Goal: Task Accomplishment & Management: Manage account settings

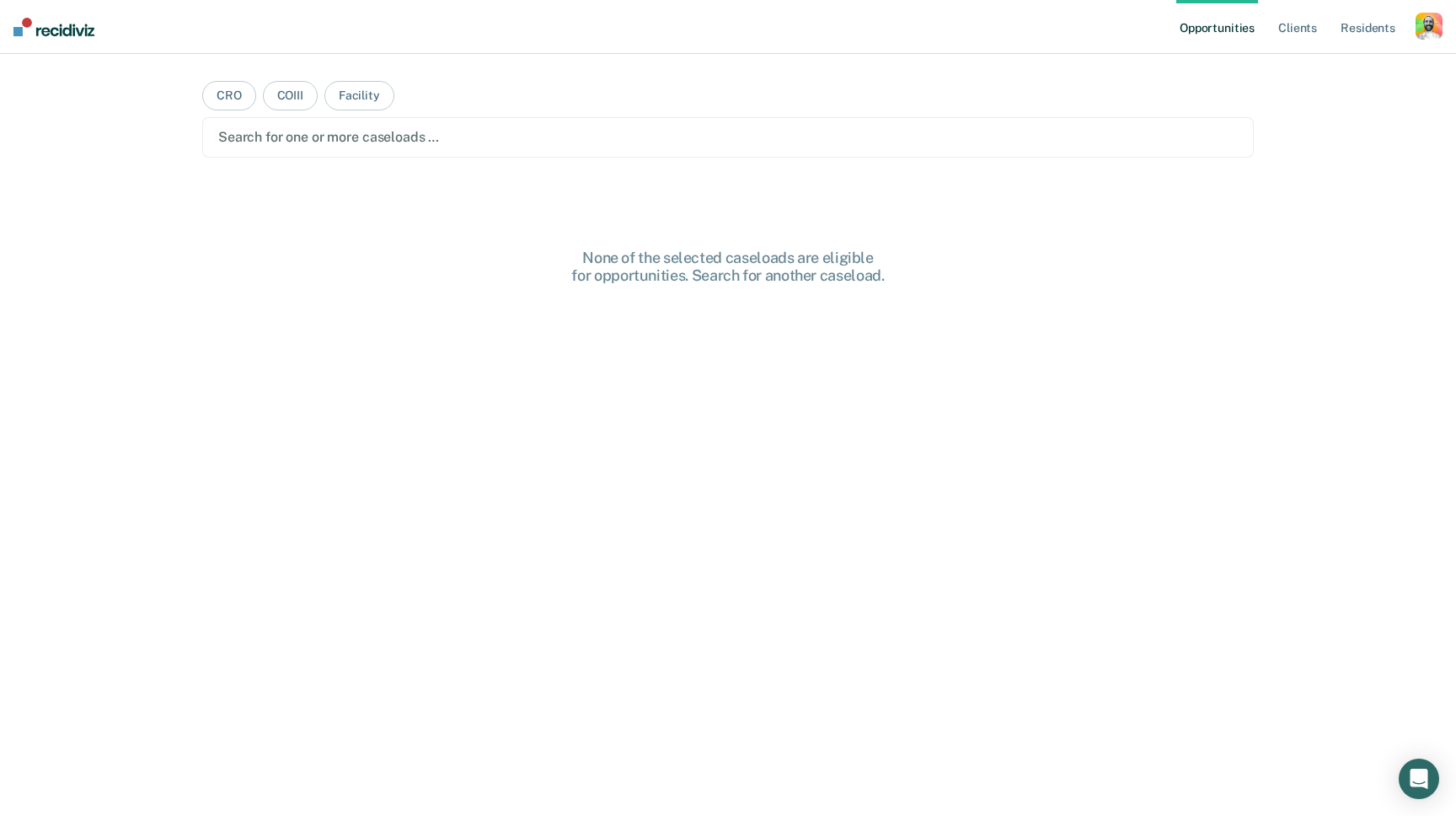
click at [1424, 32] on div "button" at bounding box center [1429, 26] width 27 height 27
click at [1314, 68] on link "Profile" at bounding box center [1361, 68] width 136 height 14
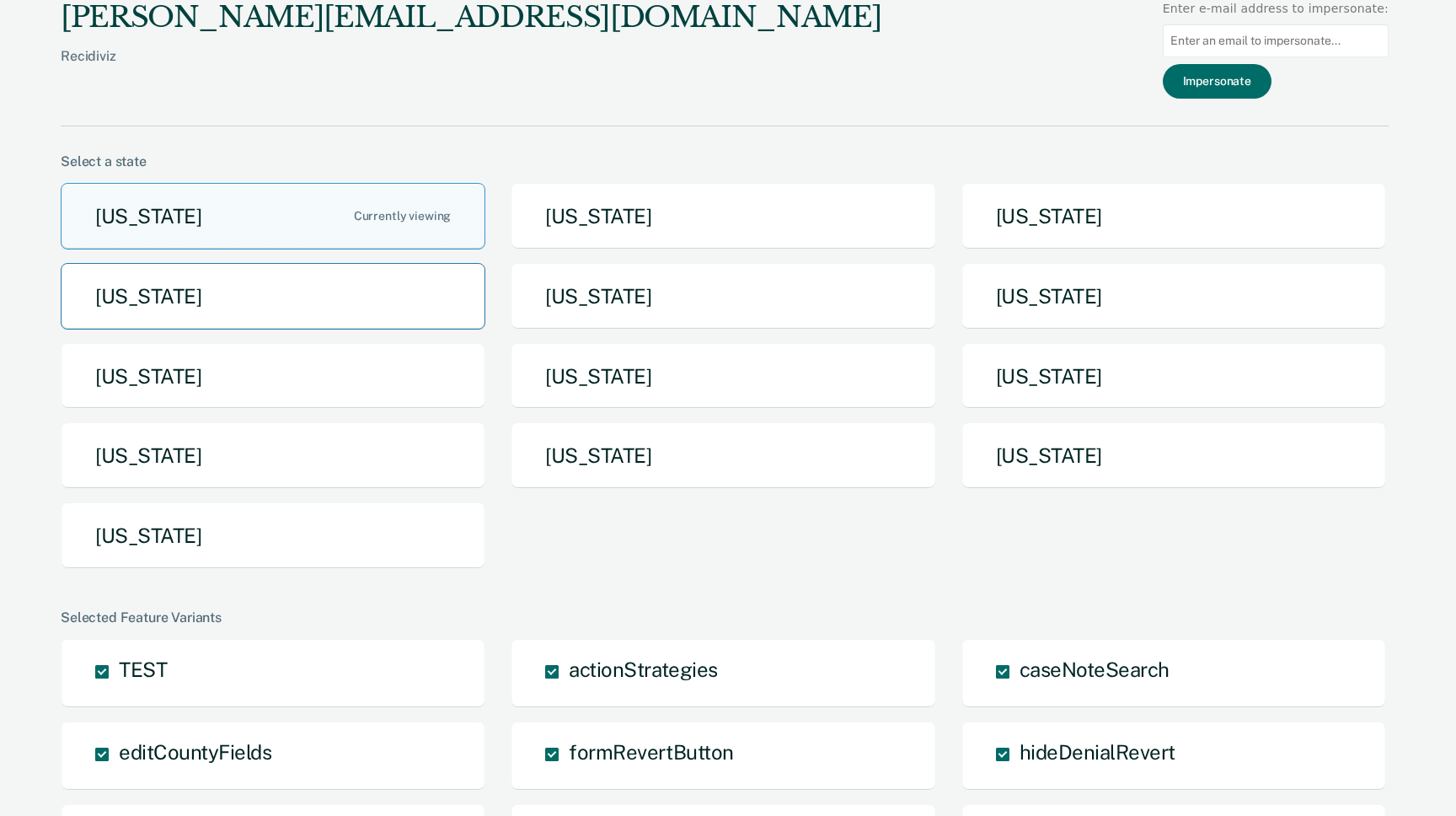
click at [340, 286] on button "Idaho" at bounding box center [273, 296] width 425 height 67
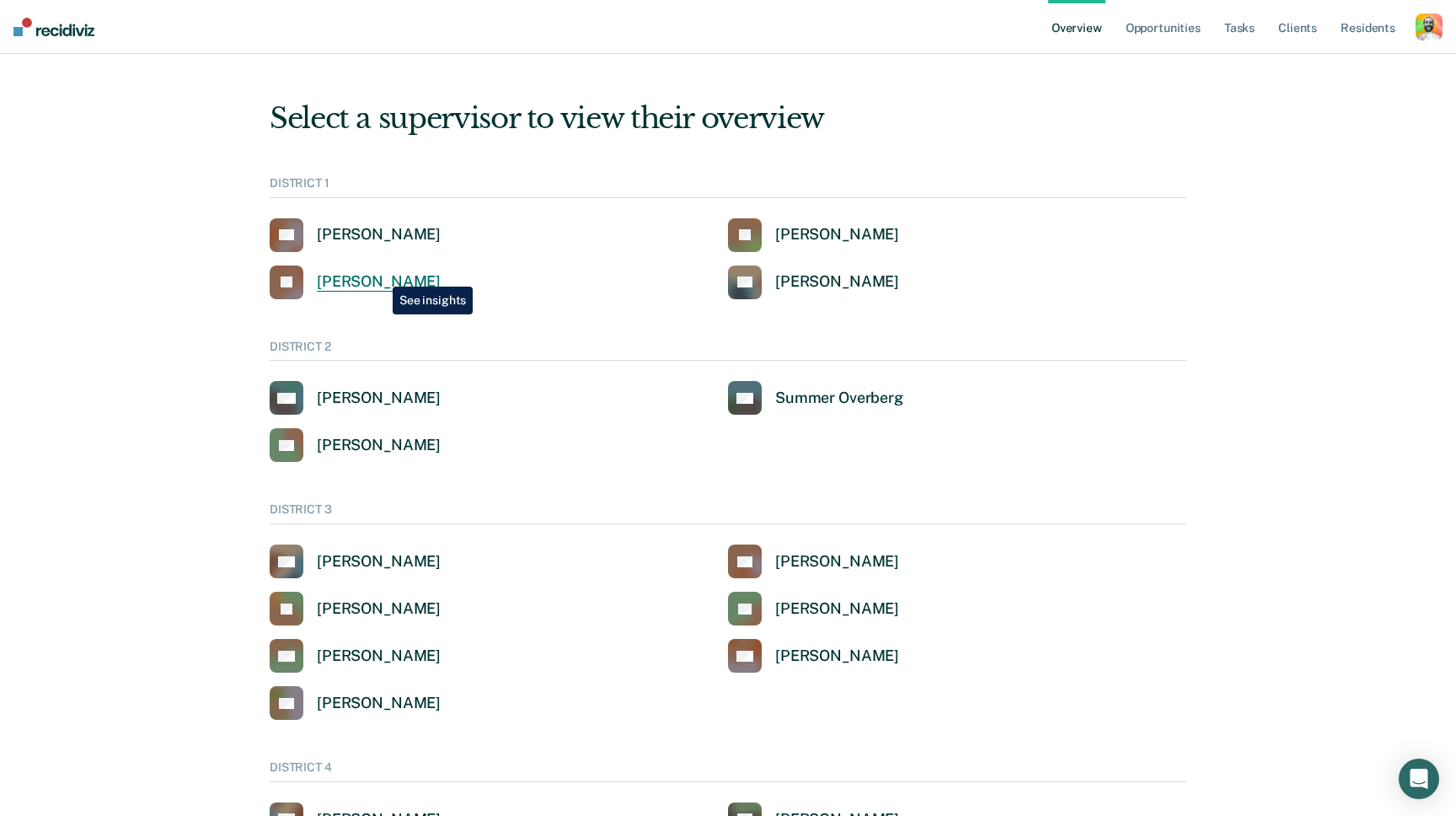
click at [380, 274] on div "[PERSON_NAME]" at bounding box center [378, 282] width 124 height 19
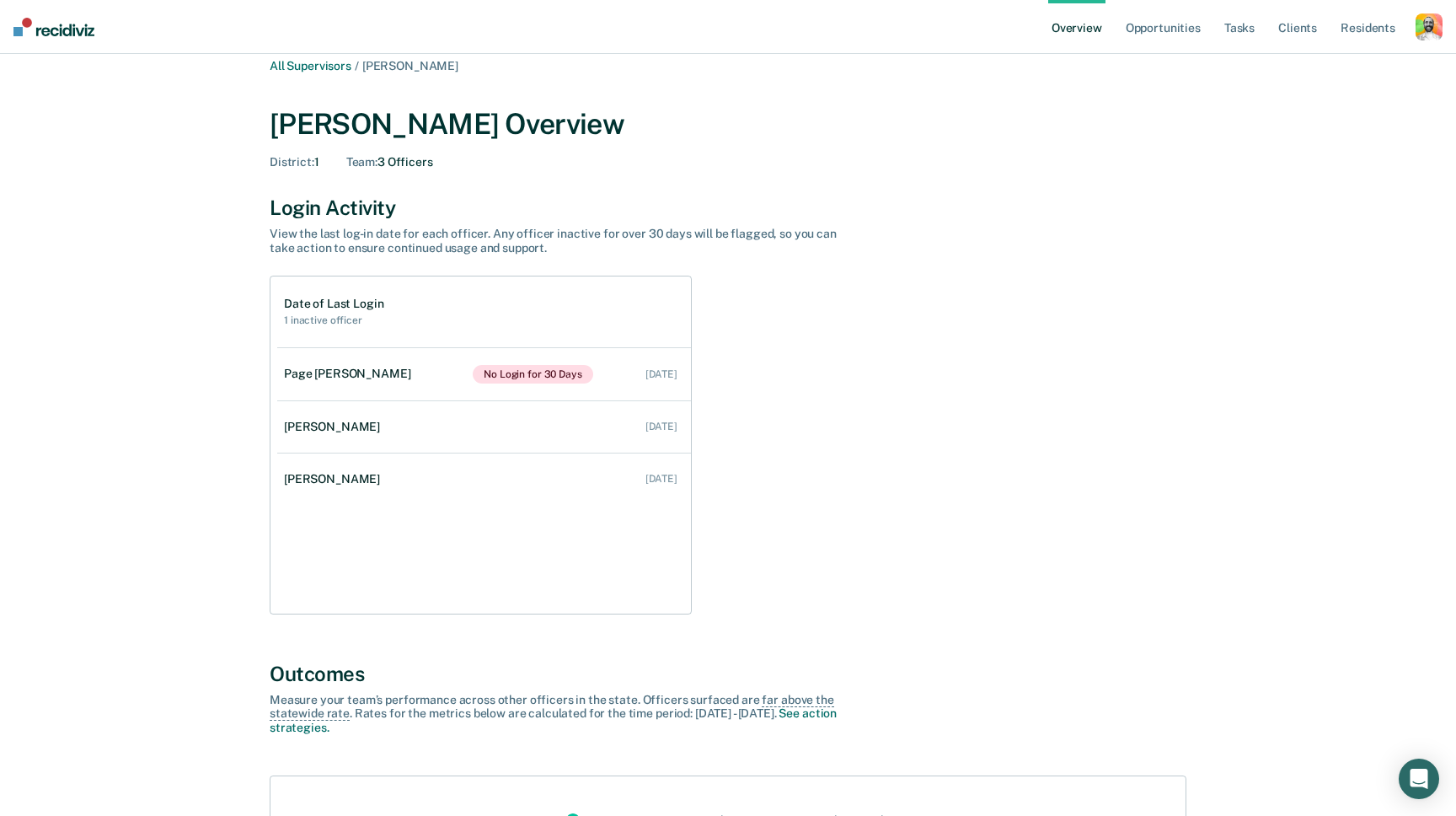
scroll to position [13, 0]
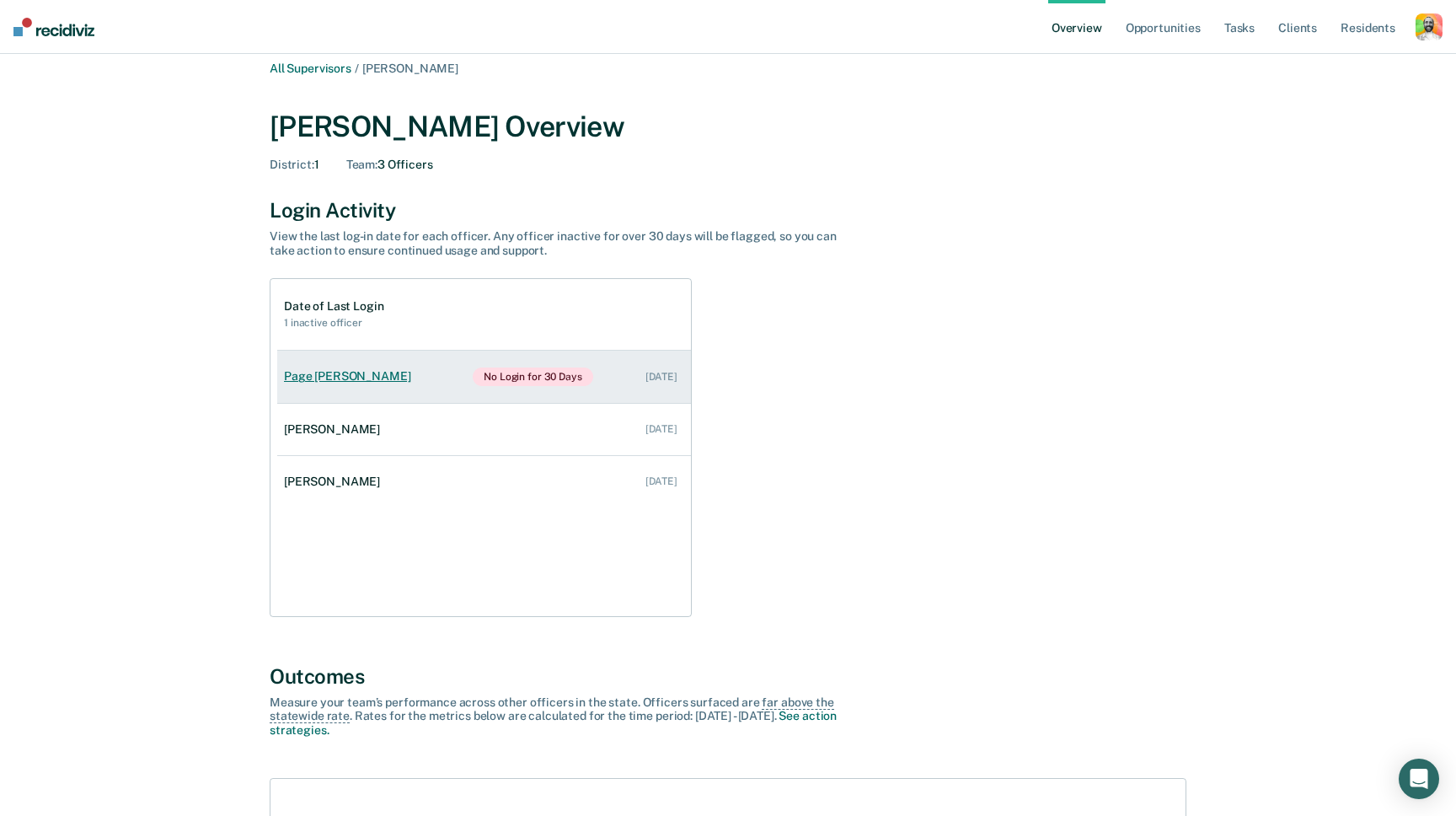
click at [324, 377] on div "Page Felbinger" at bounding box center [351, 376] width 133 height 14
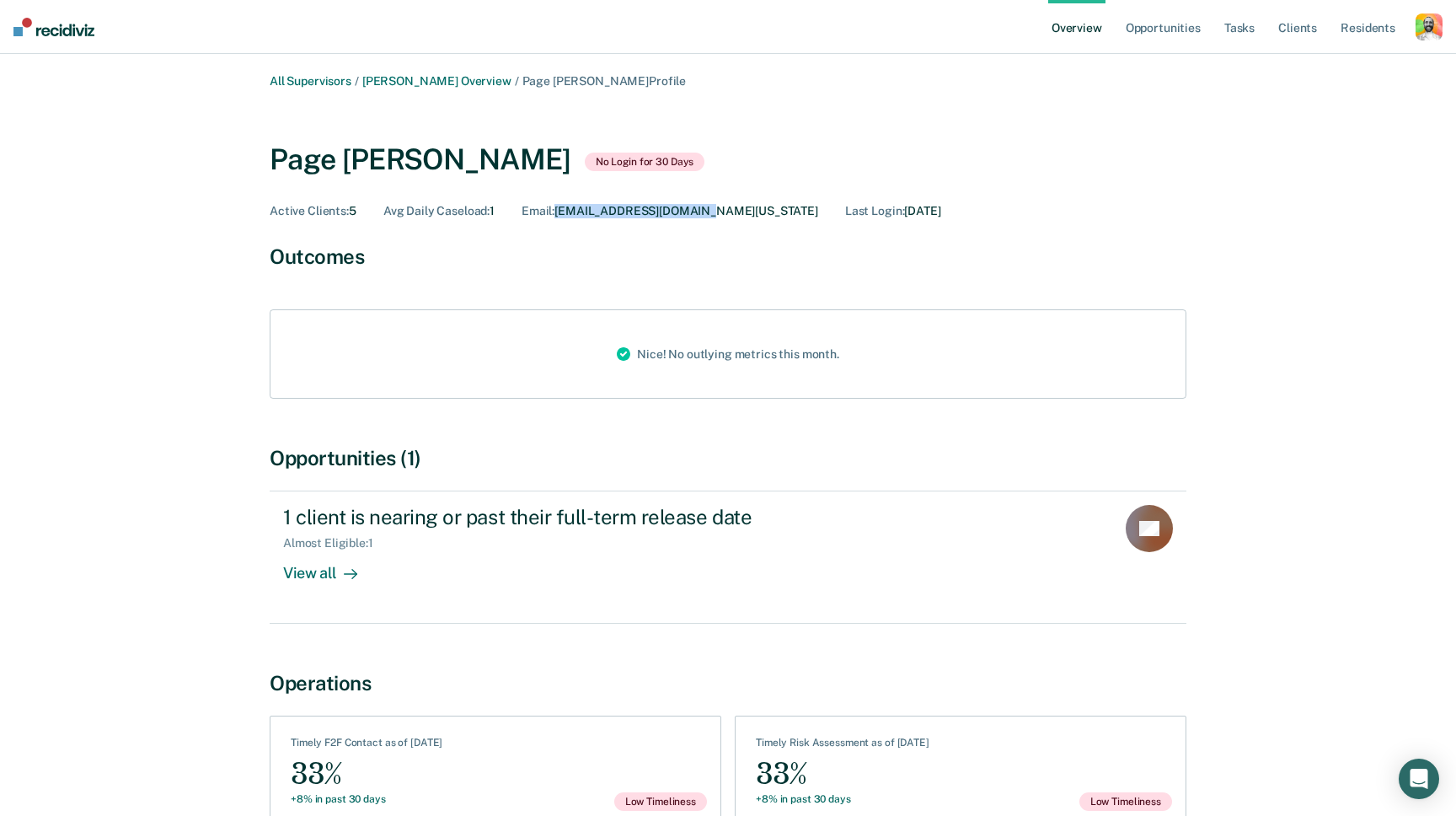
drag, startPoint x: 560, startPoint y: 209, endPoint x: 718, endPoint y: 211, distance: 158.0
click at [718, 211] on div "Email : PFELBING@IDOC.IDAHO.GOV" at bounding box center [670, 211] width 297 height 14
copy div "[EMAIL_ADDRESS][DOMAIN_NAME][US_STATE]"
click at [1436, 24] on div "button" at bounding box center [1429, 27] width 27 height 27
click at [1305, 67] on link "Profile" at bounding box center [1357, 67] width 143 height 14
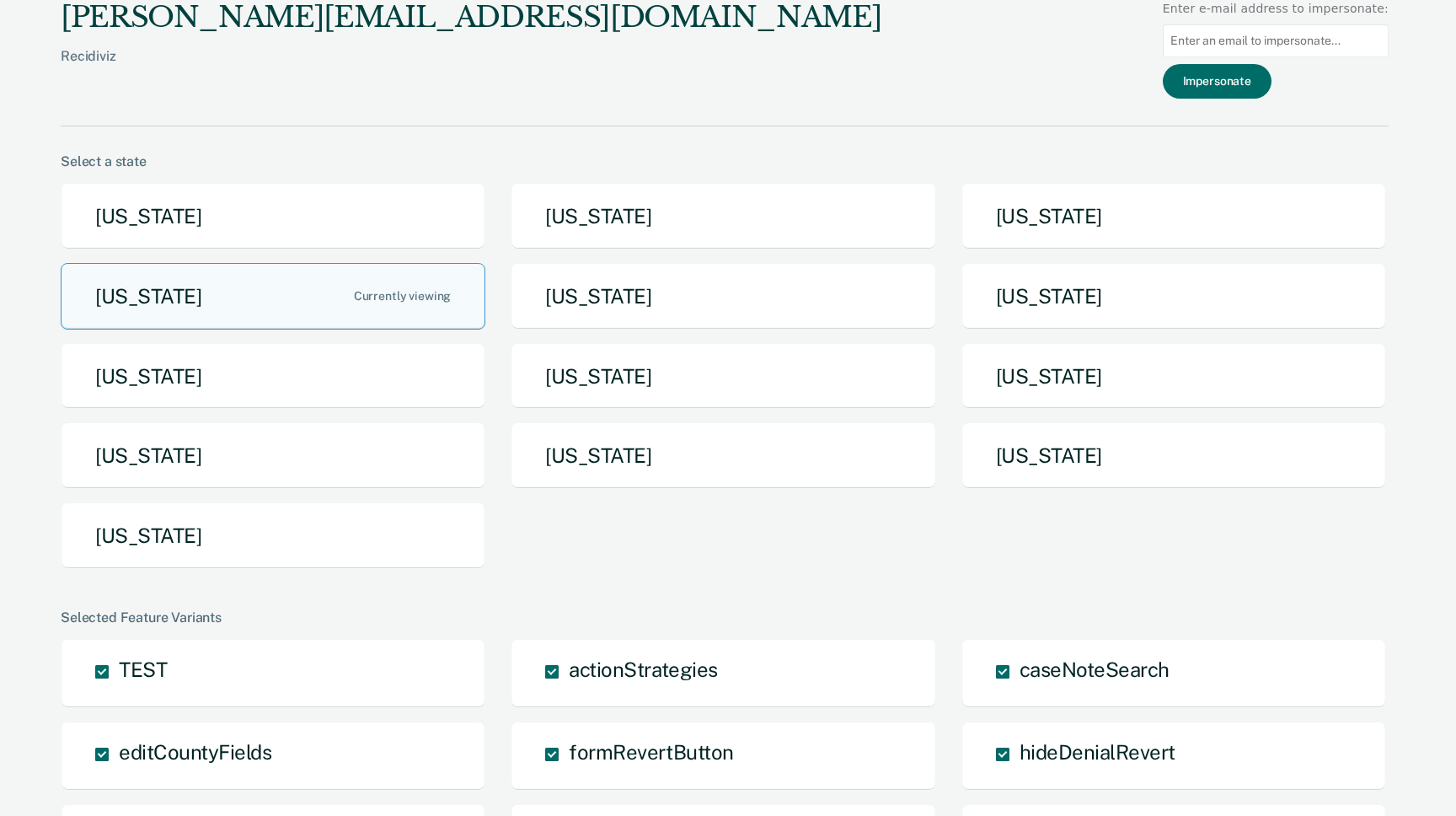
click at [1262, 36] on input at bounding box center [1276, 40] width 226 height 33
paste input "[EMAIL_ADDRESS][DOMAIN_NAME][US_STATE]"
type input "[EMAIL_ADDRESS][DOMAIN_NAME][US_STATE]"
click at [1239, 83] on button "Impersonate" at bounding box center [1217, 81] width 109 height 35
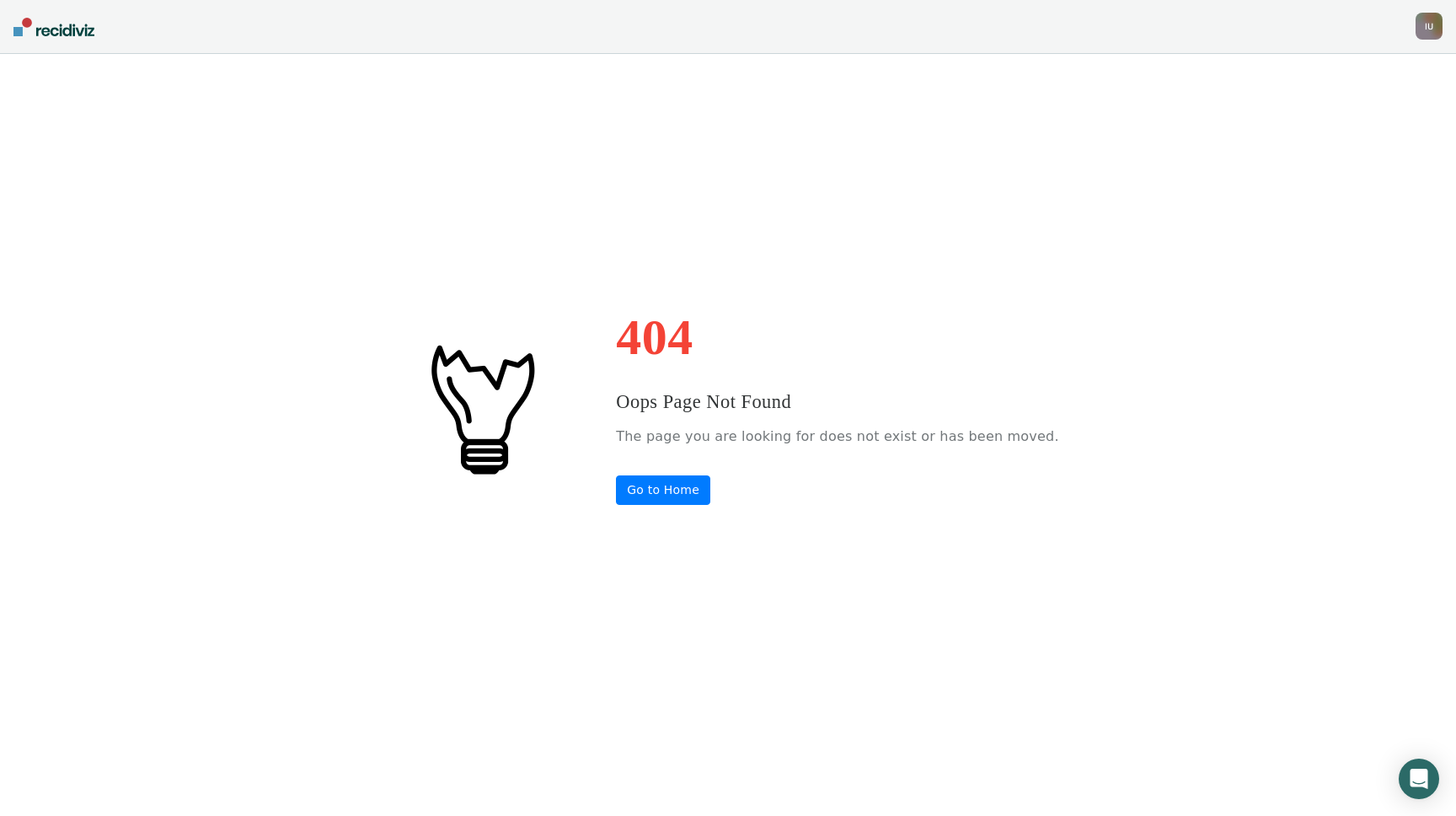
click at [64, 32] on img at bounding box center [54, 27] width 81 height 19
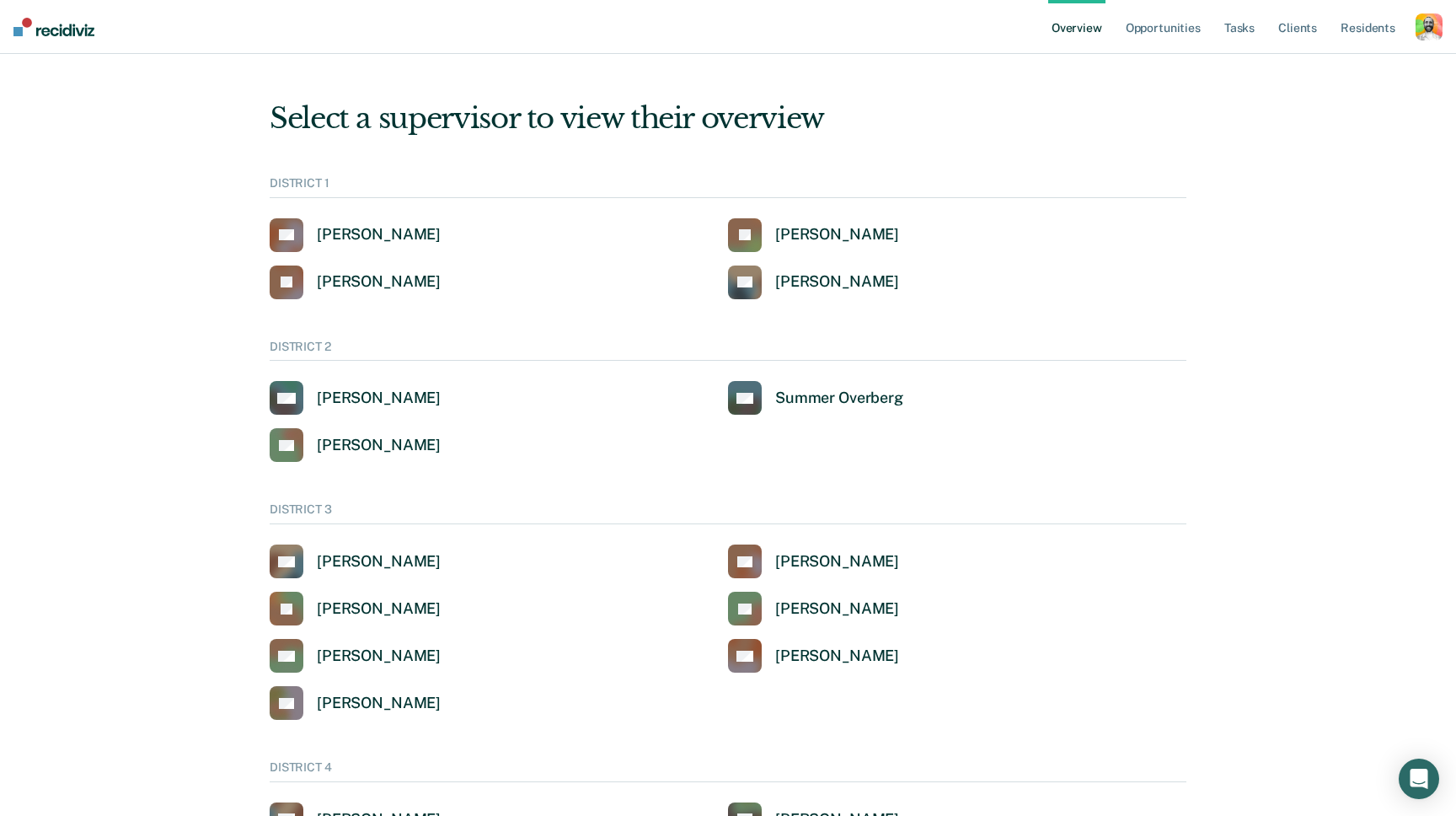
click at [1417, 32] on div "button" at bounding box center [1429, 27] width 27 height 27
click at [1306, 69] on link "Profile" at bounding box center [1357, 67] width 143 height 14
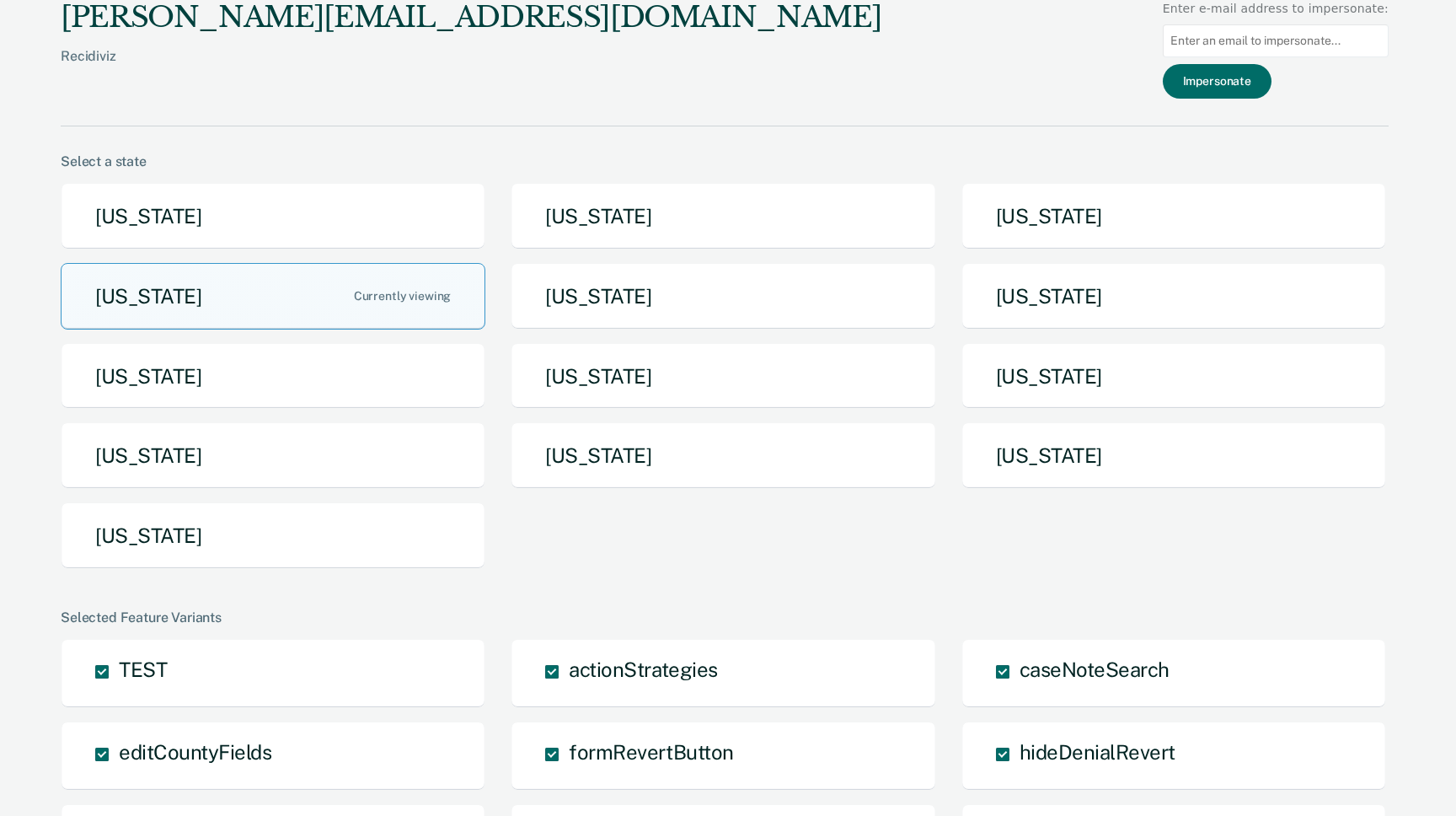
click at [1205, 41] on input at bounding box center [1276, 40] width 226 height 33
click at [1287, 46] on input at bounding box center [1276, 40] width 226 height 33
paste input "[EMAIL_ADDRESS][DOMAIN_NAME][US_STATE]"
type input "[EMAIL_ADDRESS][DOMAIN_NAME][US_STATE]"
click at [1252, 82] on button "Impersonate" at bounding box center [1217, 81] width 109 height 35
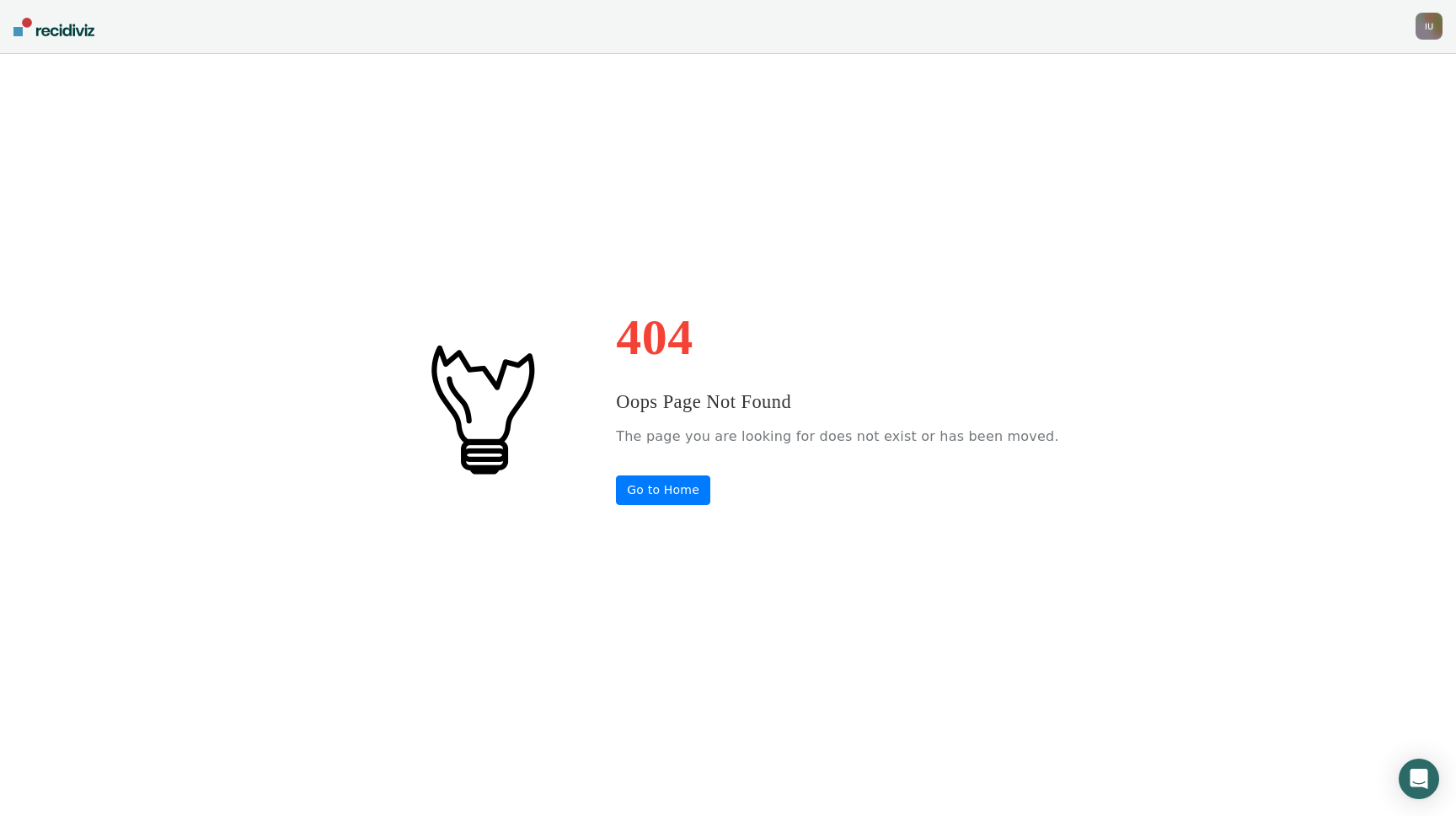
click at [1423, 30] on div "I U" at bounding box center [1429, 26] width 27 height 27
click at [1314, 67] on link "Profile" at bounding box center [1361, 68] width 136 height 14
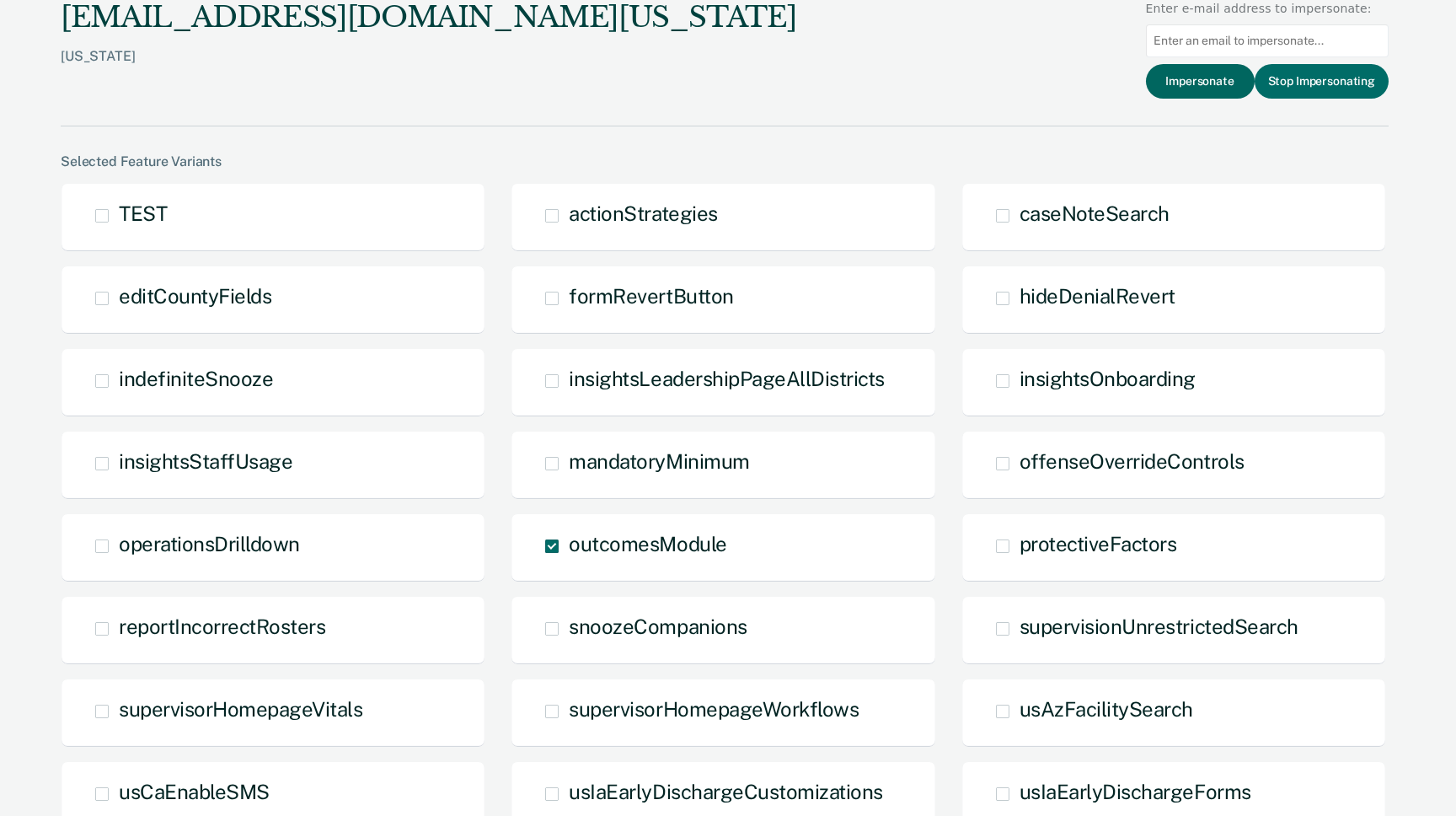
click at [1200, 80] on button "Impersonate" at bounding box center [1200, 81] width 109 height 35
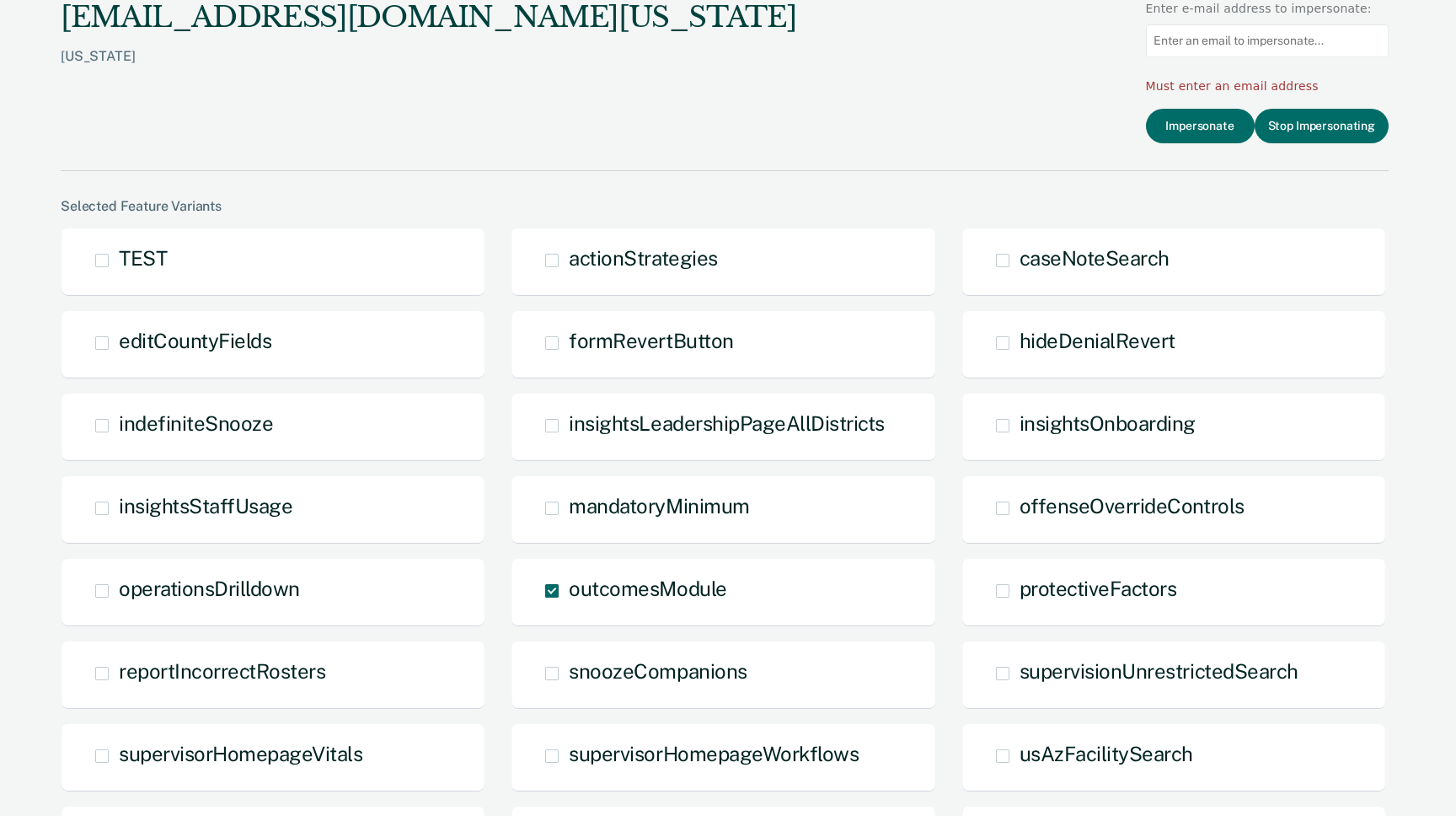
click at [956, 90] on div "[EMAIL_ADDRESS][DOMAIN_NAME][US_STATE] [US_STATE] Enter e-mail address to imper…" at bounding box center [725, 85] width 1328 height 171
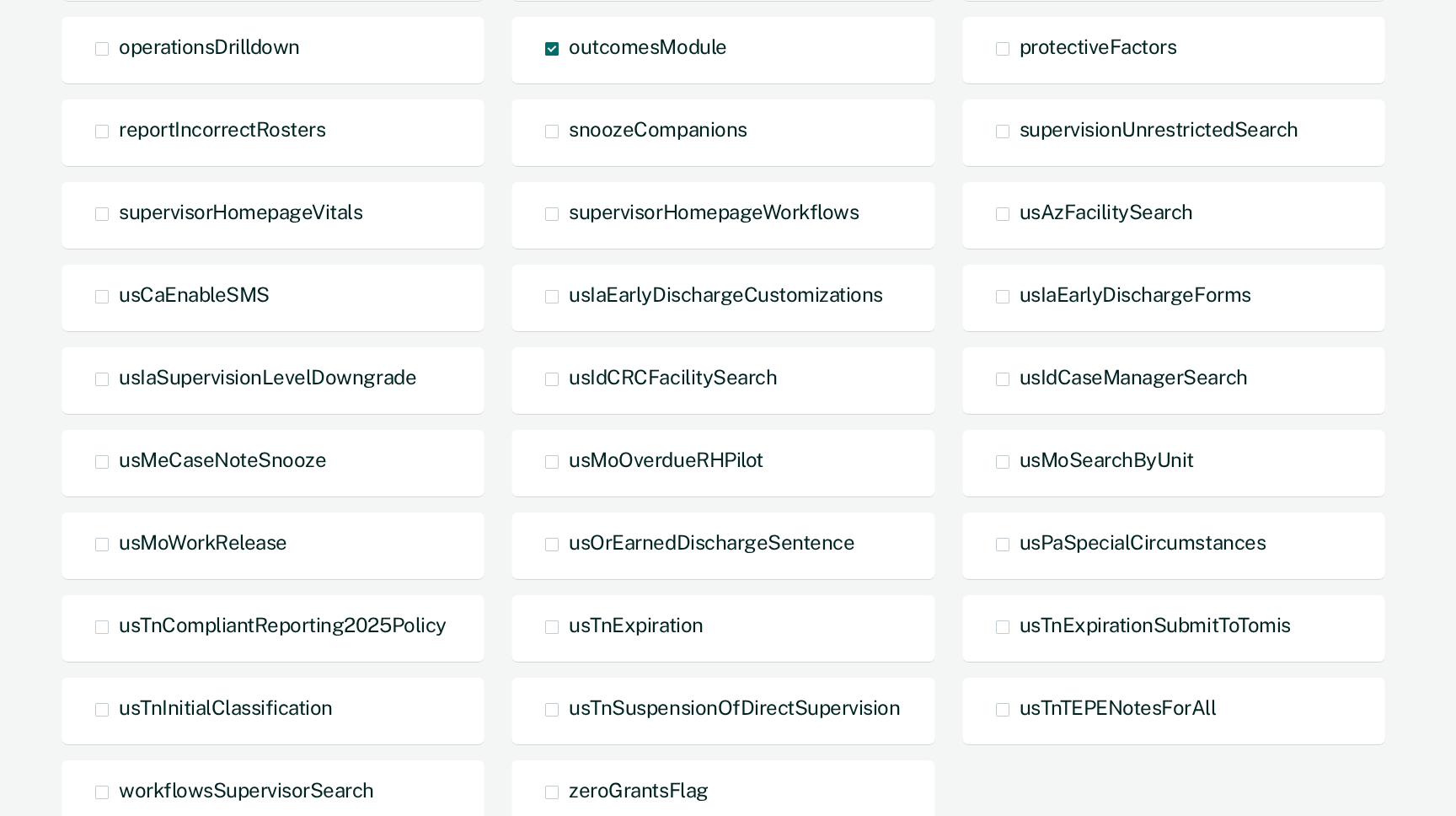
scroll to position [706, 0]
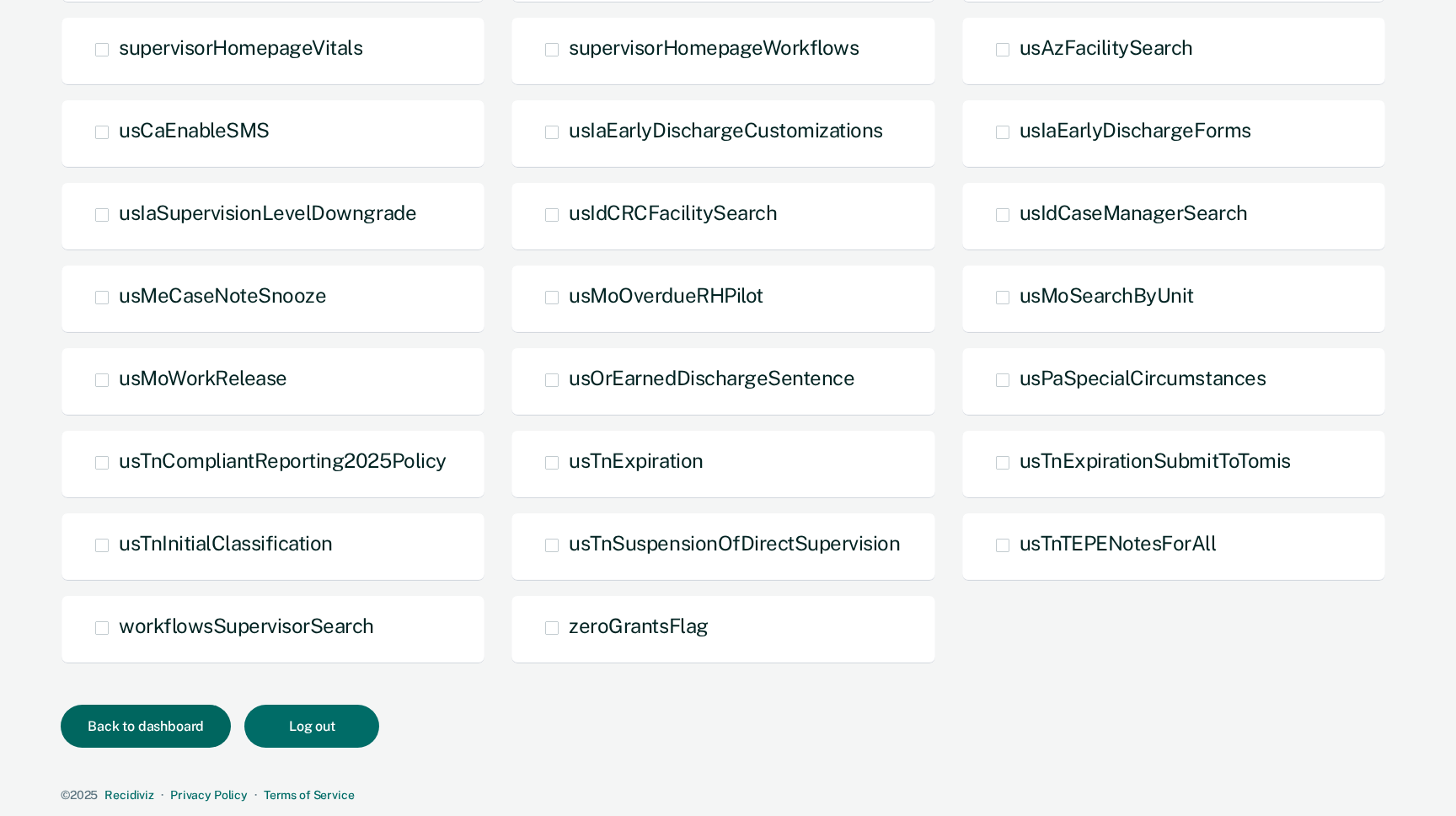
click at [152, 735] on button "Back to dashboard" at bounding box center [146, 726] width 170 height 43
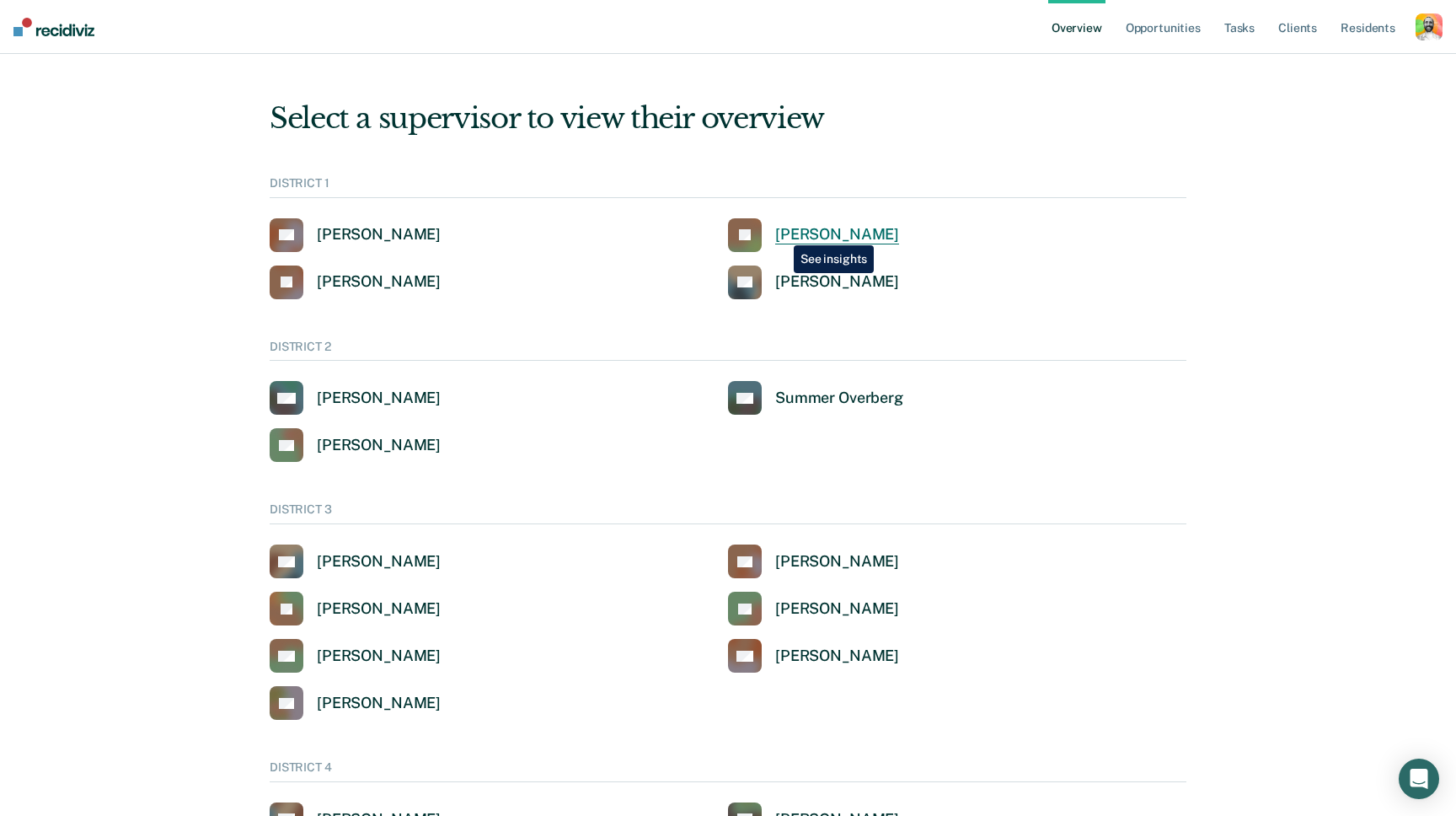
click at [781, 233] on div "[PERSON_NAME]" at bounding box center [837, 234] width 124 height 19
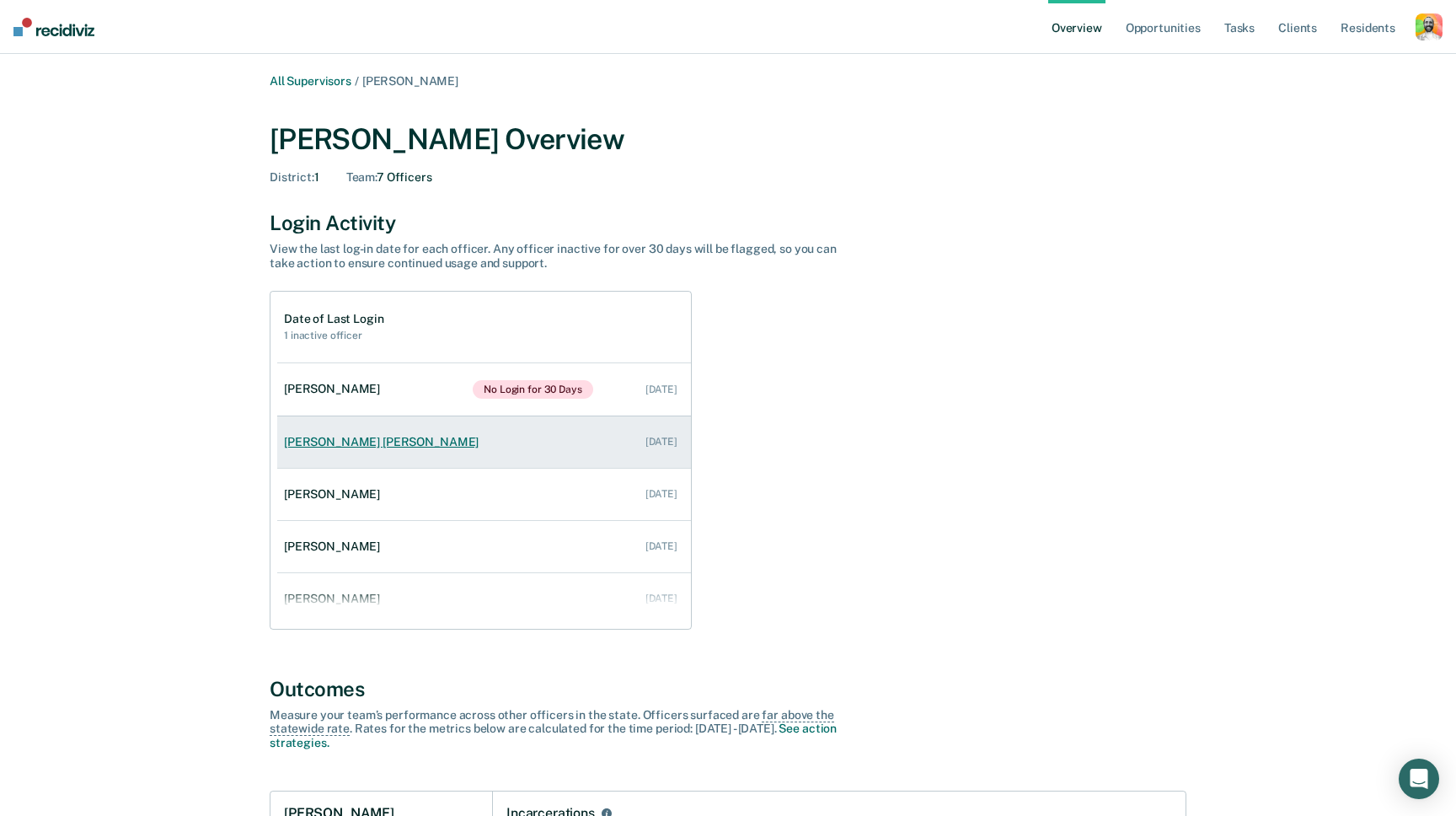
click at [331, 443] on div "Haley Jean Rose" at bounding box center [384, 442] width 201 height 14
